Goal: Transaction & Acquisition: Purchase product/service

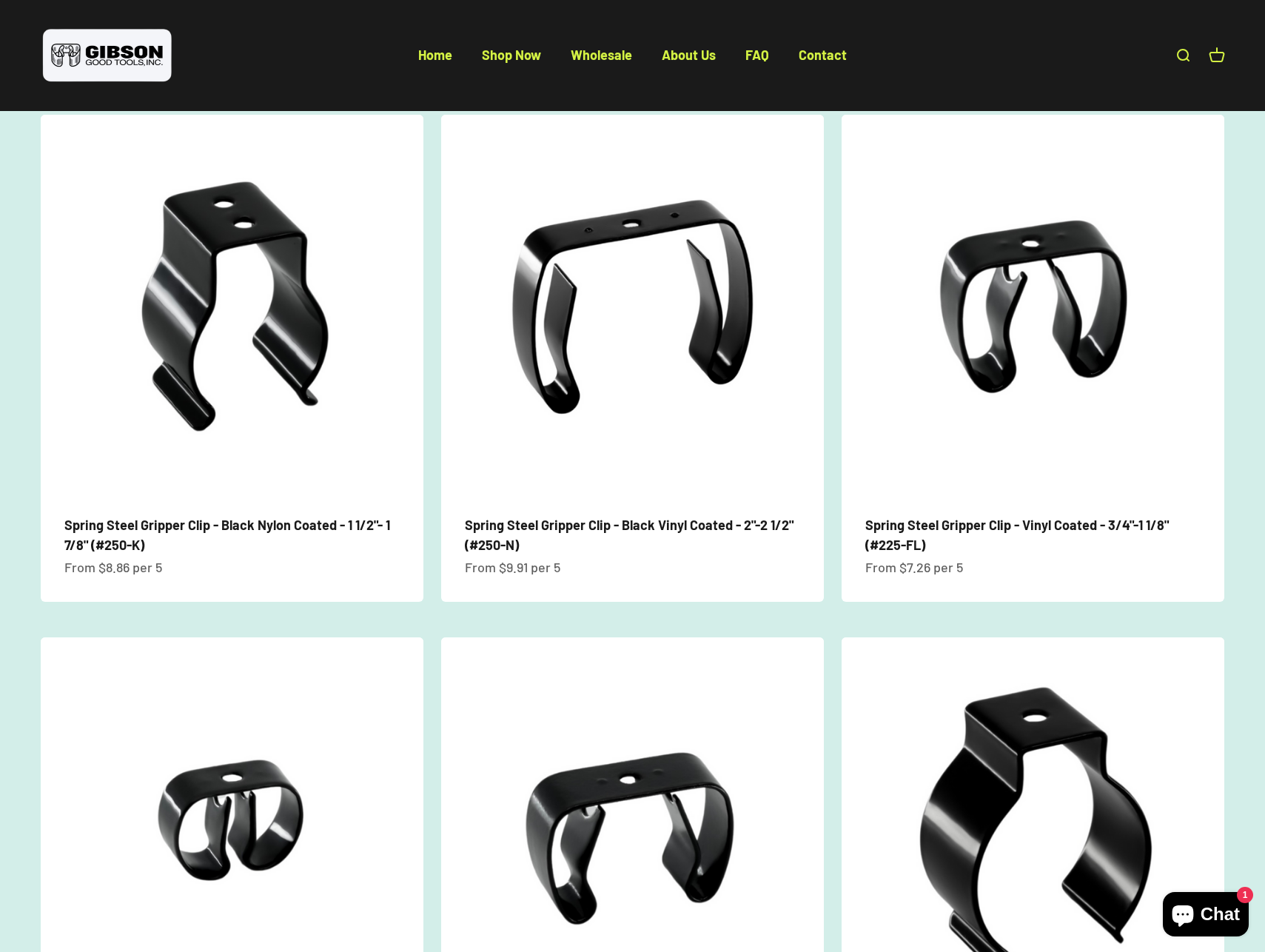
scroll to position [697, 0]
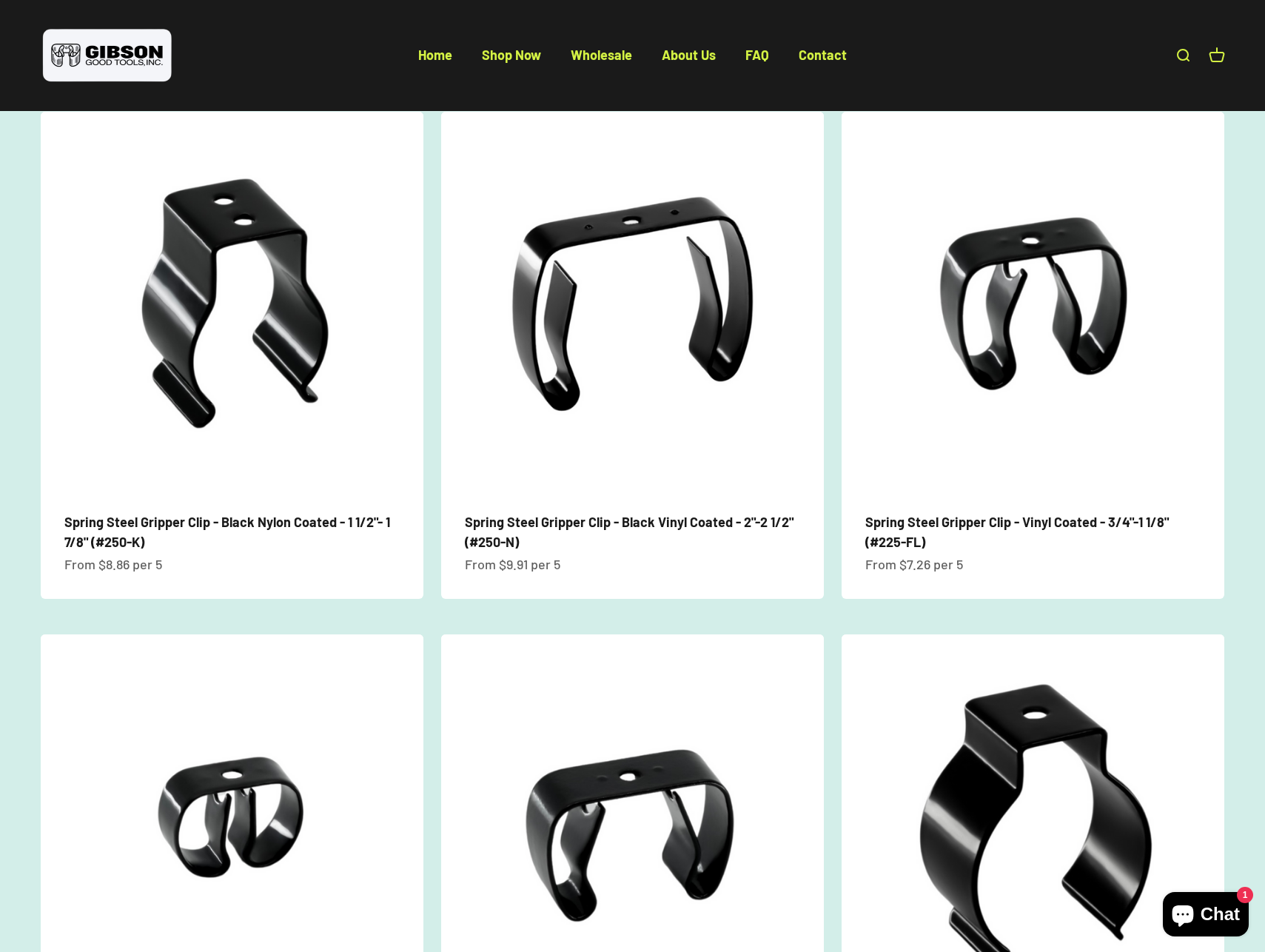
click at [1174, 61] on link "Open search" at bounding box center [1182, 56] width 17 height 17
type input "******"
click at [0, 0] on span "Spring Steel Gripper Clip - Bright Zinc with Chromate Dip - 1"-1 3/8" (#225-XL)" at bounding box center [0, 0] width 0 height 0
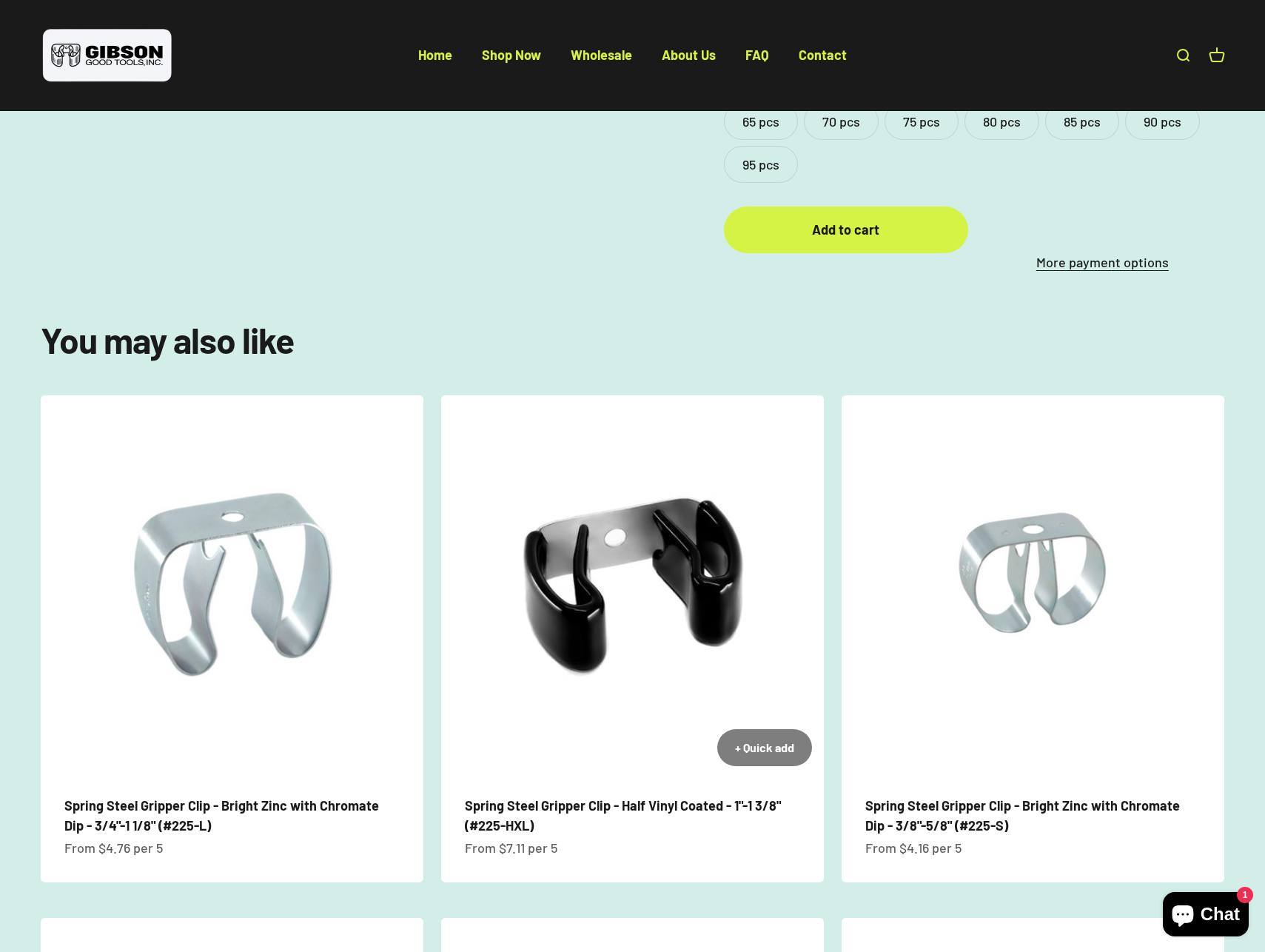
scroll to position [720, 0]
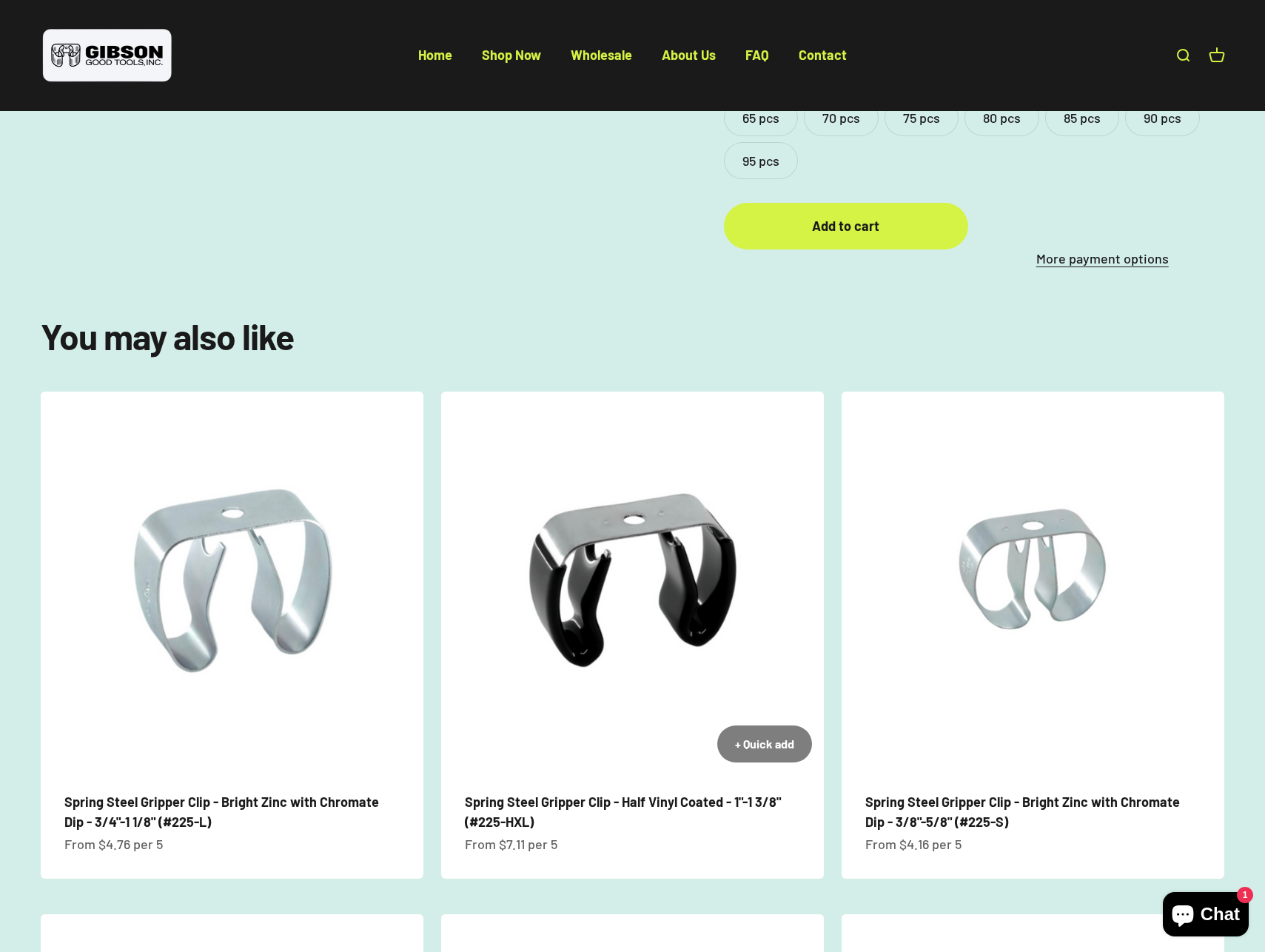
click at [602, 793] on link "Spring Steel Gripper Clip - Half Vinyl Coated - 1"-1 3/8" (#225-HXL)" at bounding box center [623, 811] width 316 height 37
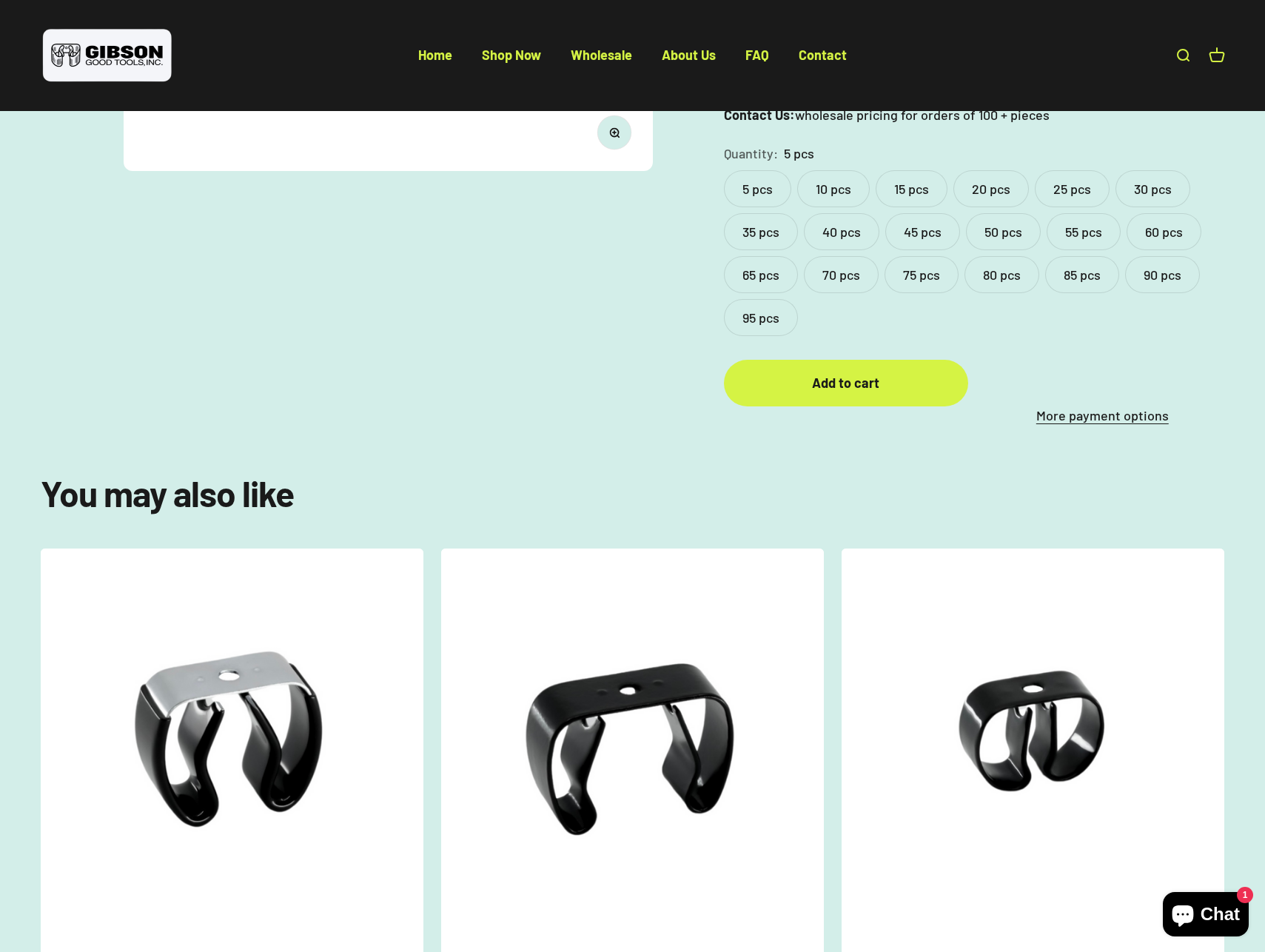
scroll to position [506, 0]
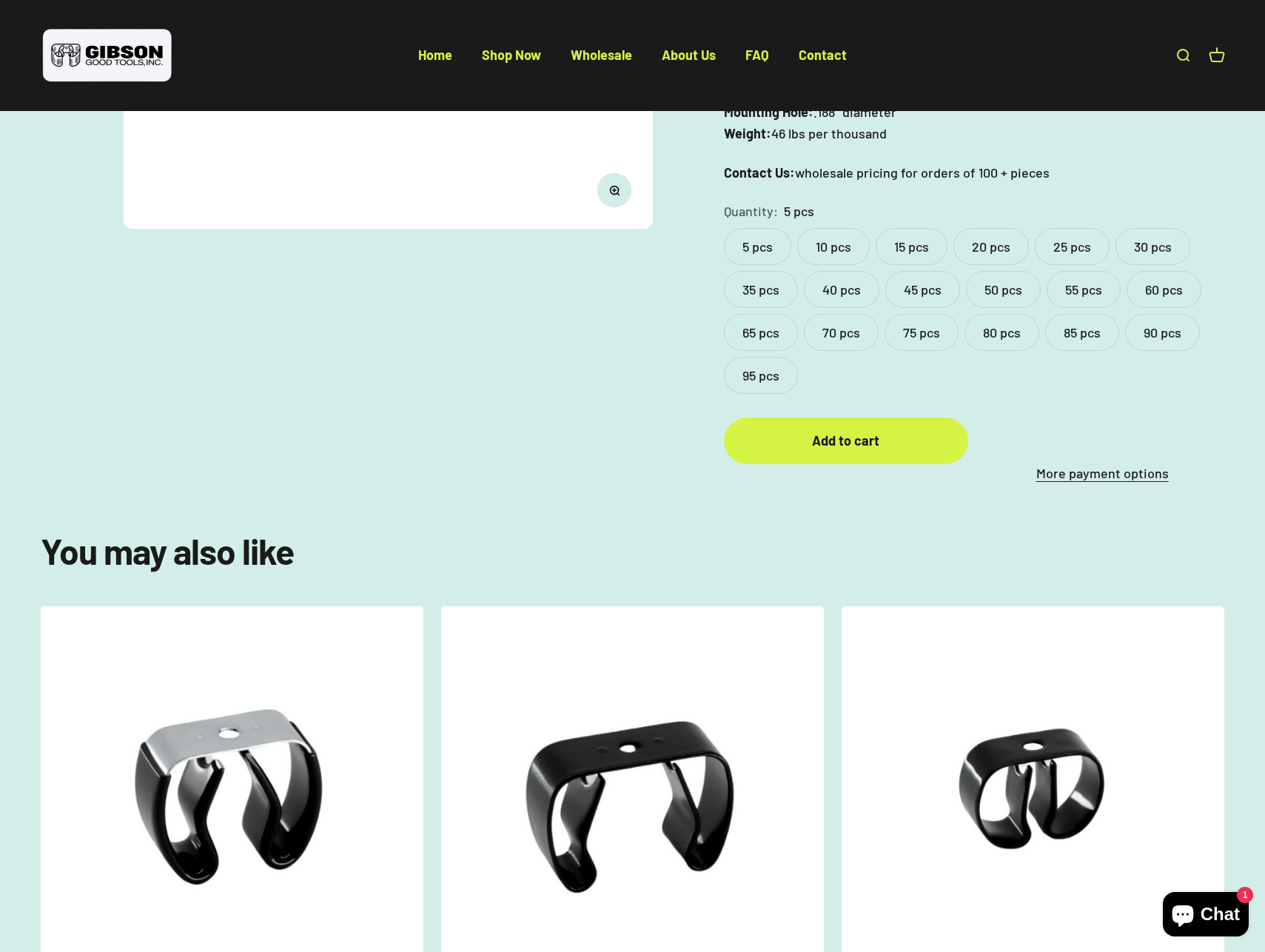
click at [816, 228] on label "10 pcs" at bounding box center [833, 246] width 72 height 37
